Goal: Check status: Check status

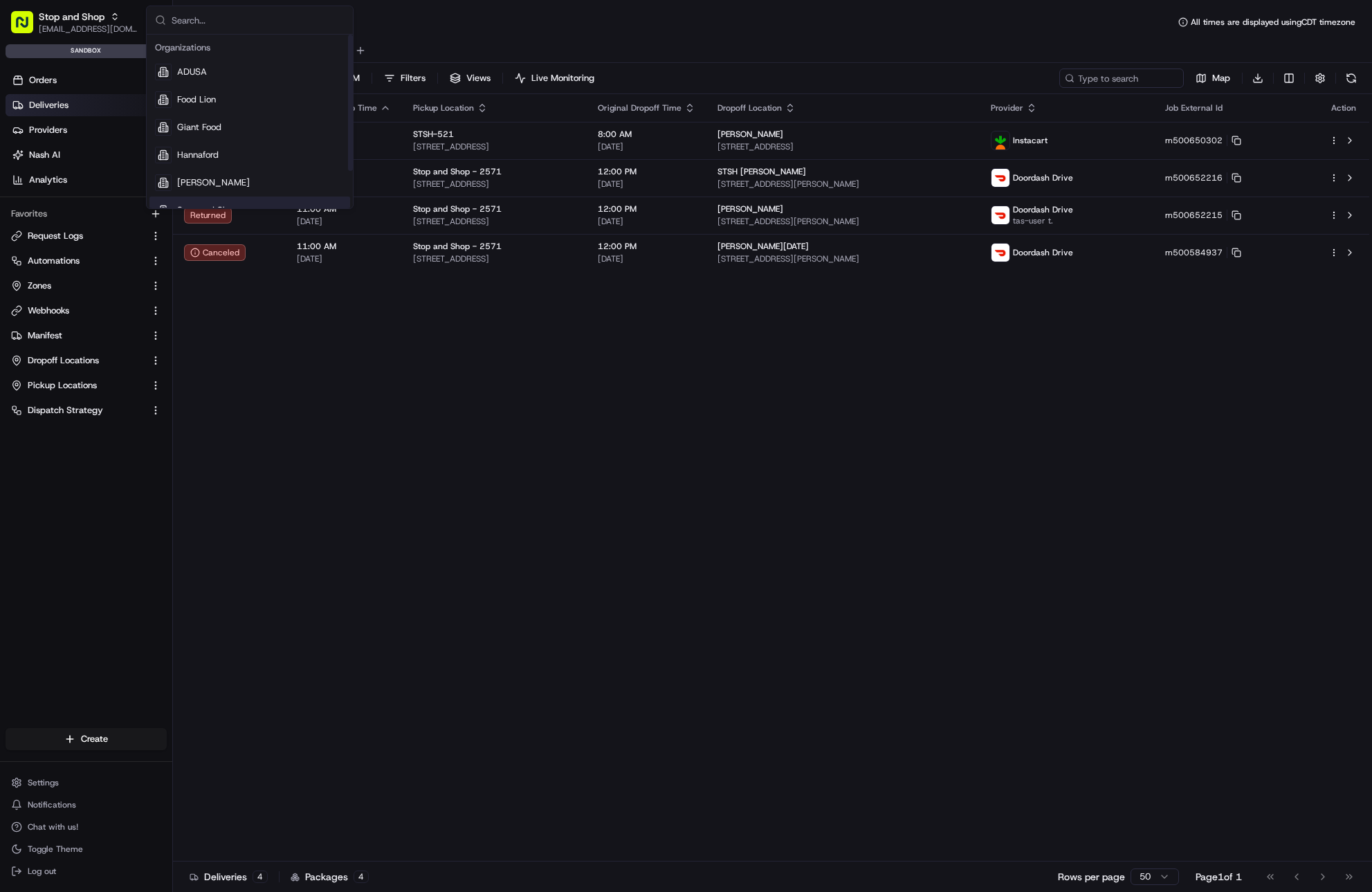
click at [377, 353] on div "Status Original Pickup Time Pickup Location Original Dropoff Time Dropoff Locat…" at bounding box center [771, 478] width 1196 height 768
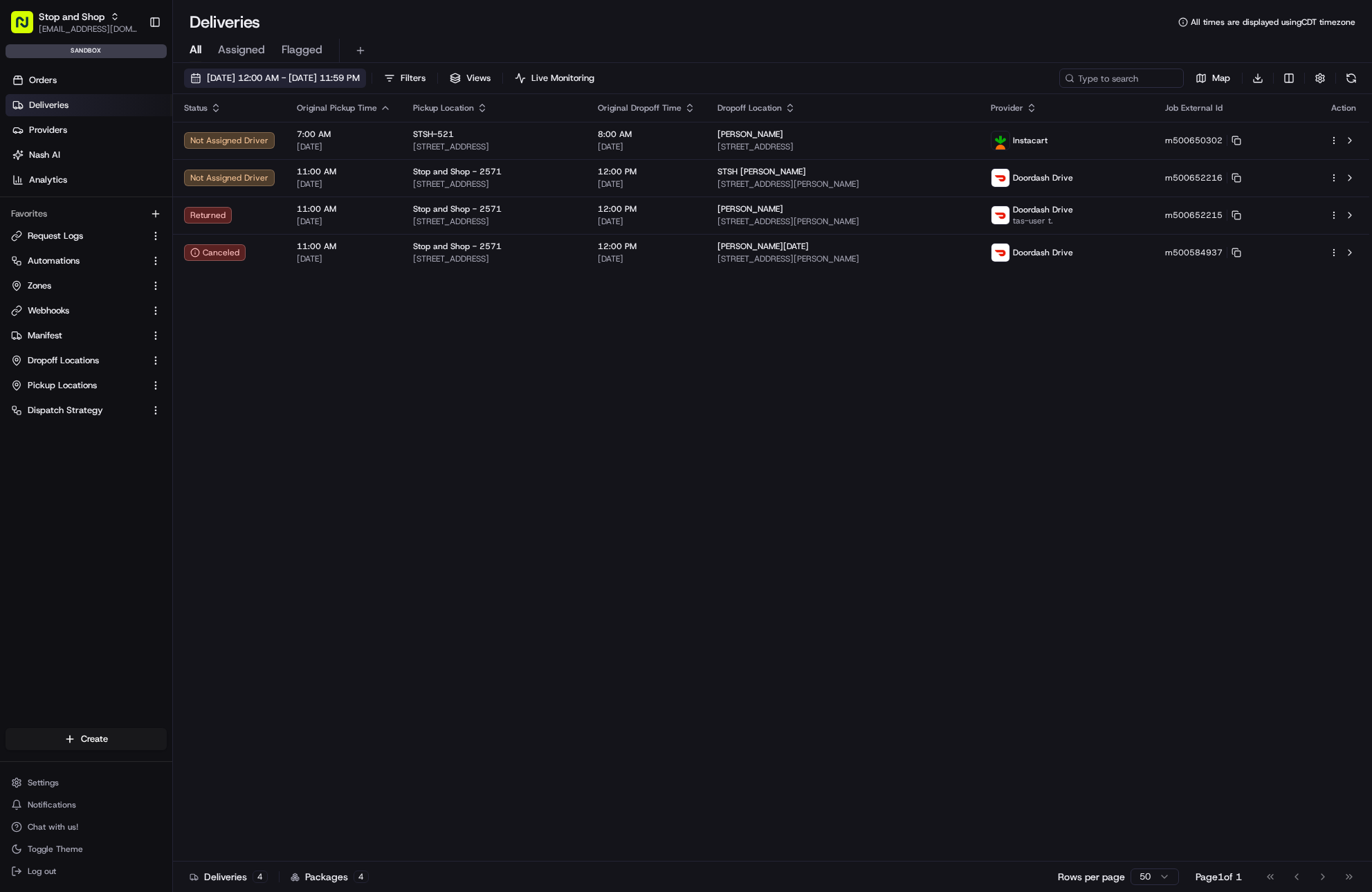
click at [260, 81] on span "[DATE] 12:00 AM - [DATE] 11:59 PM" at bounding box center [283, 78] width 153 height 13
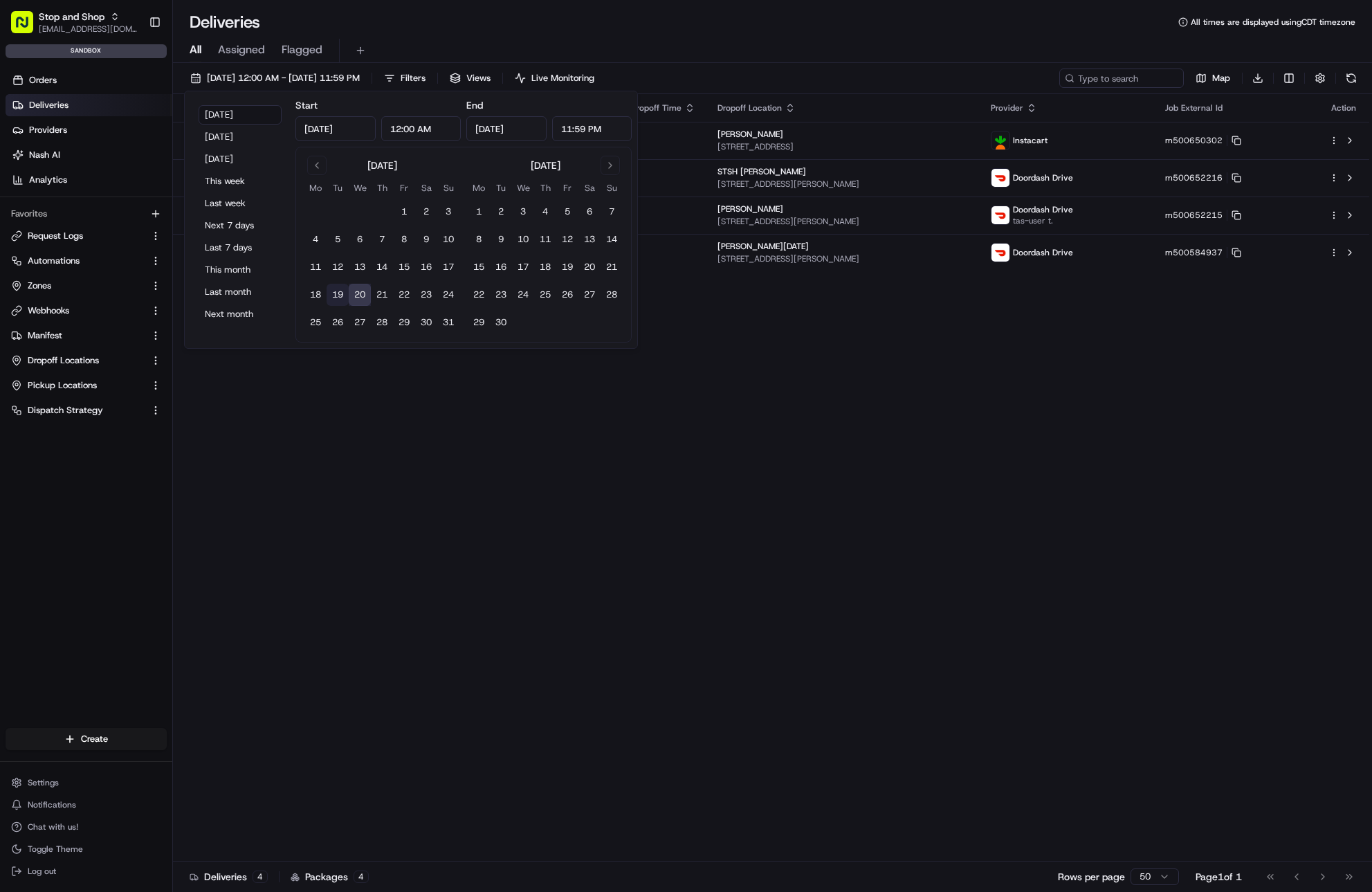
click at [342, 288] on button "19" at bounding box center [338, 295] width 22 height 22
type input "[DATE]"
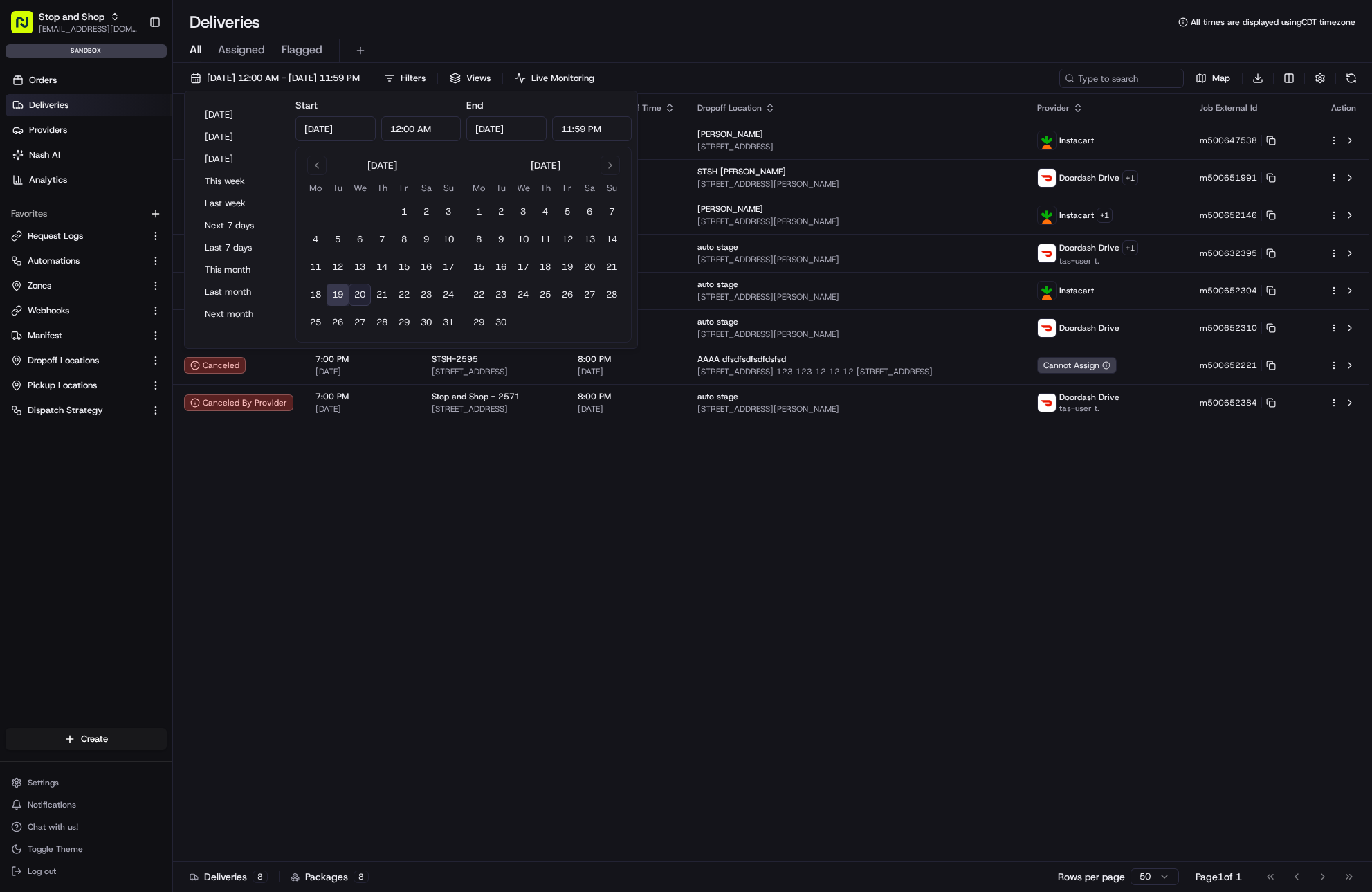
drag, startPoint x: 936, startPoint y: 27, endPoint x: 1002, endPoint y: 63, distance: 75.2
click at [940, 30] on div "Deliveries All times are displayed using CDT timezone" at bounding box center [773, 22] width 1199 height 22
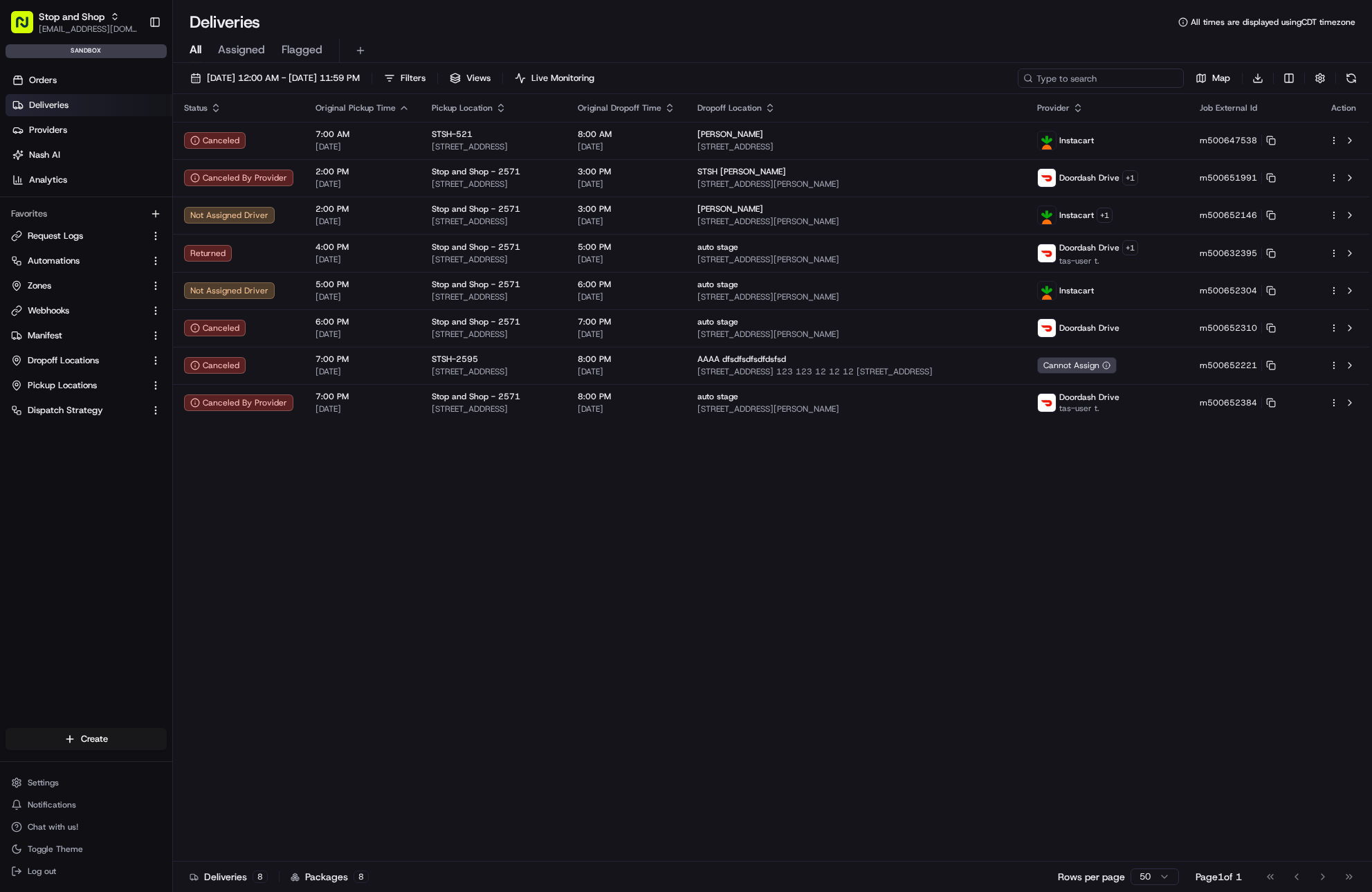
click at [1094, 74] on input at bounding box center [1101, 78] width 166 height 19
paste input "m50065​2384"
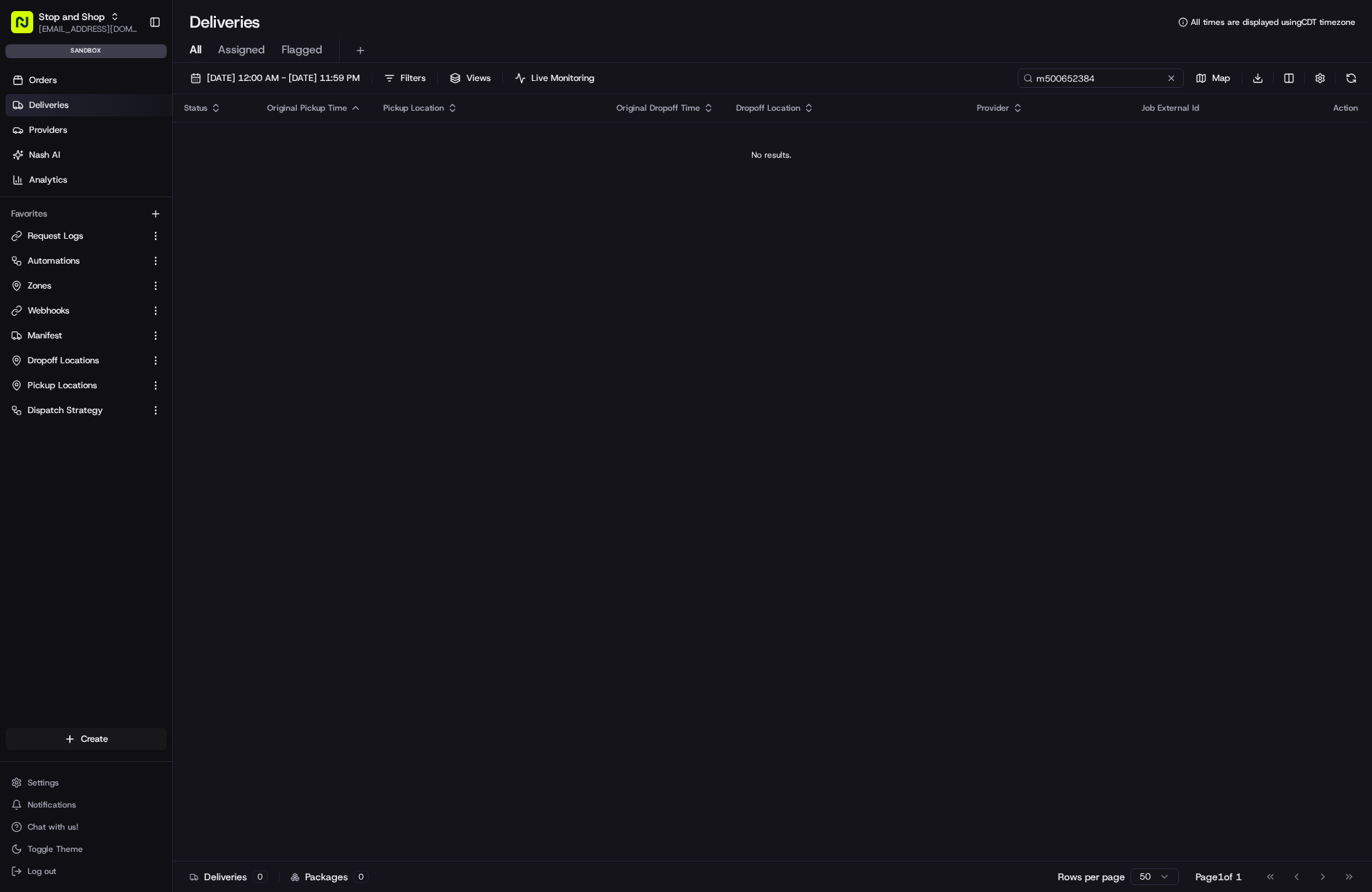
type input "m50065​2384"
click at [83, 111] on link "Deliveries" at bounding box center [88, 105] width 167 height 22
